Goal: Information Seeking & Learning: Check status

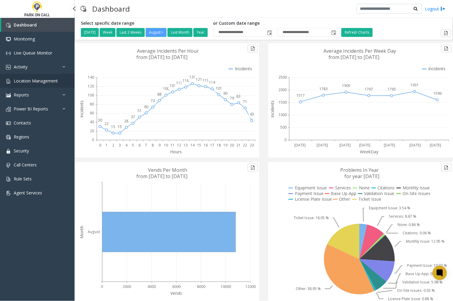
click at [30, 81] on span "Location Management" at bounding box center [36, 81] width 44 height 6
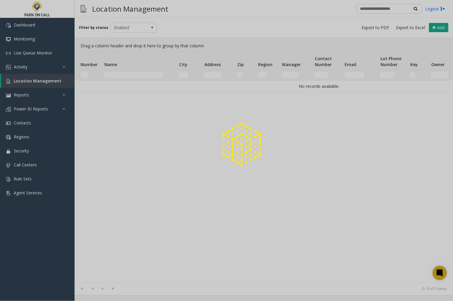
drag, startPoint x: 20, startPoint y: 64, endPoint x: 41, endPoint y: 69, distance: 21.0
click at [20, 64] on div at bounding box center [226, 150] width 453 height 301
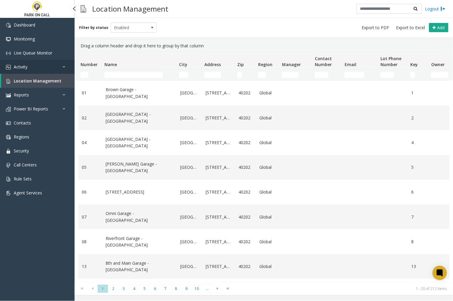
click at [31, 66] on link "Activity" at bounding box center [37, 67] width 75 height 14
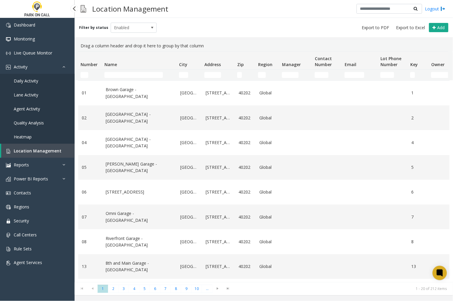
click at [35, 109] on span "Agent Activity" at bounding box center [27, 109] width 26 height 6
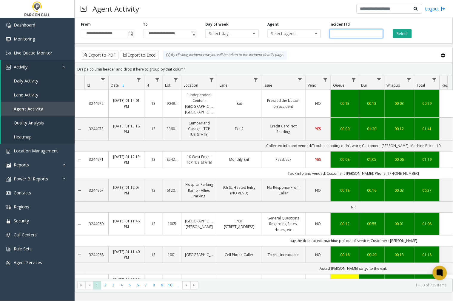
click at [338, 32] on input "number" at bounding box center [355, 33] width 53 height 9
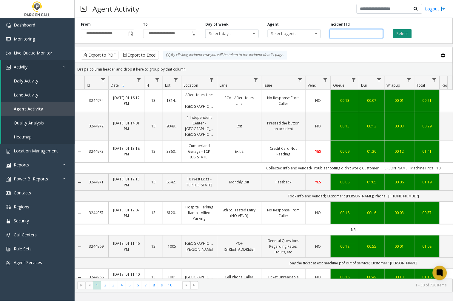
type input "*******"
click at [398, 32] on button "Select" at bounding box center [402, 33] width 19 height 9
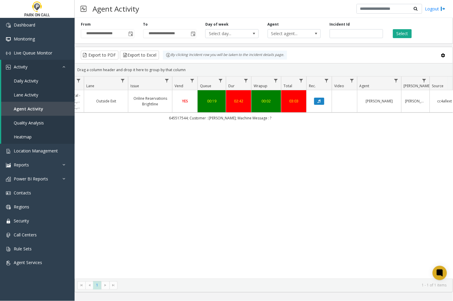
scroll to position [0, 131]
drag, startPoint x: 273, startPoint y: 119, endPoint x: 267, endPoint y: 120, distance: 5.8
click at [267, 120] on td "645517544; Customer : [PERSON_NAME]; Machine Message : ?" at bounding box center [221, 118] width 537 height 11
click at [324, 100] on button "Data table" at bounding box center [321, 101] width 10 height 7
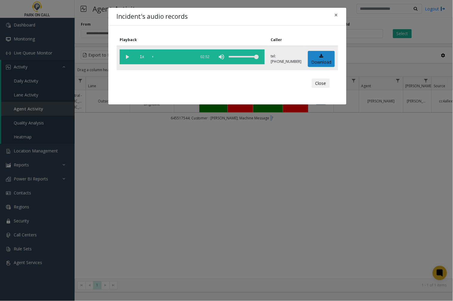
click at [127, 57] on vg-play-pause at bounding box center [127, 56] width 15 height 15
click at [336, 16] on span "×" at bounding box center [336, 15] width 4 height 8
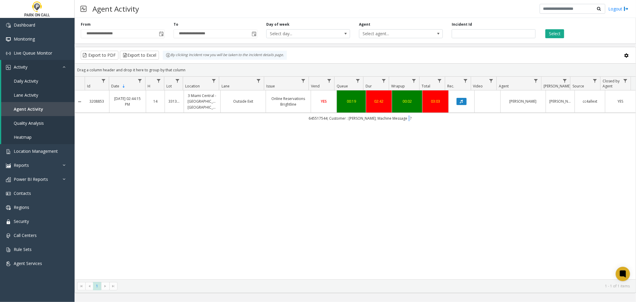
scroll to position [0, 0]
